Goal: Task Accomplishment & Management: Manage account settings

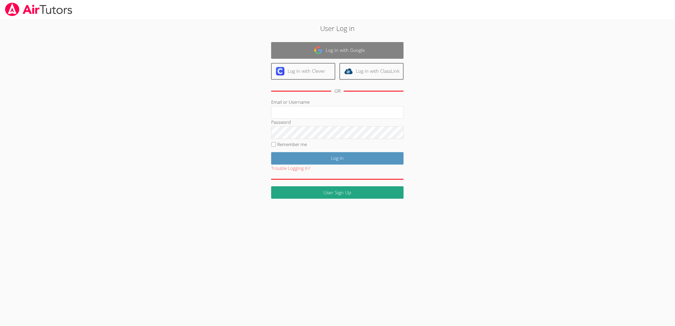
type input "[EMAIL_ADDRESS][DOMAIN_NAME]"
click at [333, 50] on link "Log in with Google" at bounding box center [337, 50] width 132 height 17
